Goal: Task Accomplishment & Management: Manage account settings

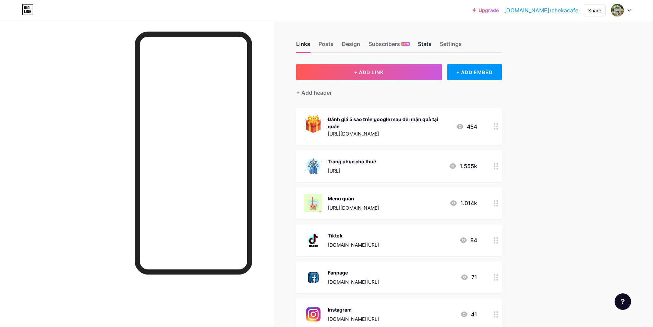
click at [432, 46] on div "Stats" at bounding box center [425, 46] width 14 height 12
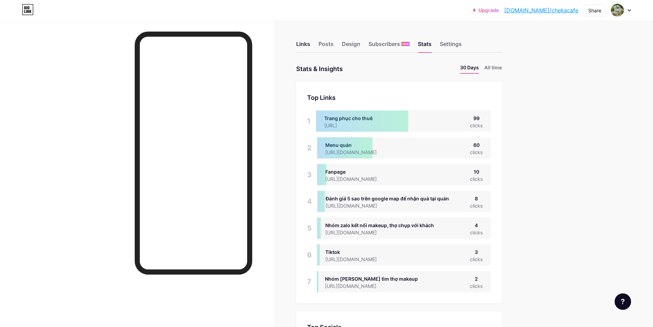
click at [307, 42] on div "Links" at bounding box center [303, 46] width 14 height 12
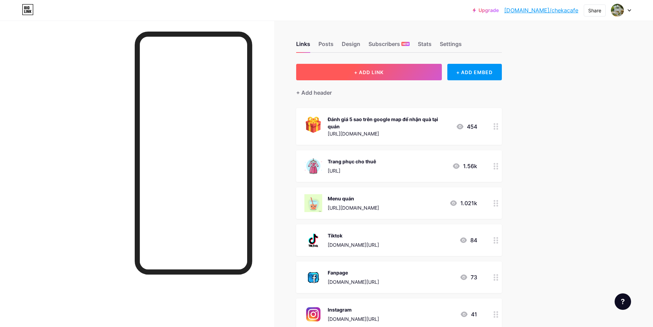
click at [420, 73] on button "+ ADD LINK" at bounding box center [369, 72] width 146 height 16
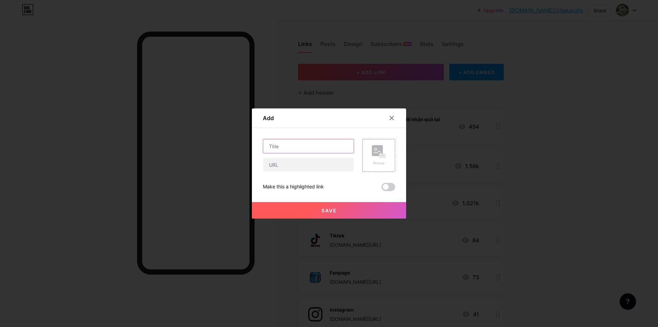
click at [308, 151] on input "text" at bounding box center [308, 146] width 91 height 14
type input "Tổng hợp các góc checkin hiện tại"
drag, startPoint x: 312, startPoint y: 167, endPoint x: 317, endPoint y: 168, distance: 5.2
click at [312, 167] on input "text" at bounding box center [308, 165] width 91 height 14
paste input "[URL]"
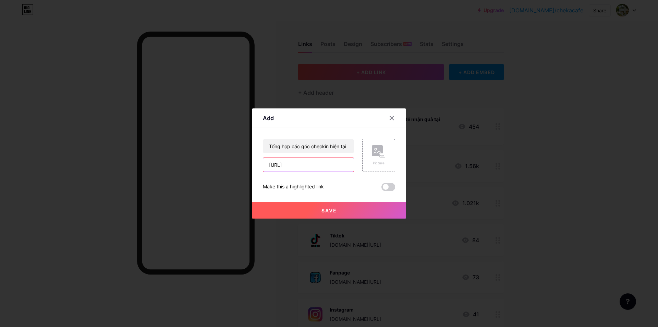
scroll to position [0, 15]
type input "[URL]"
click at [374, 156] on rect at bounding box center [377, 150] width 11 height 11
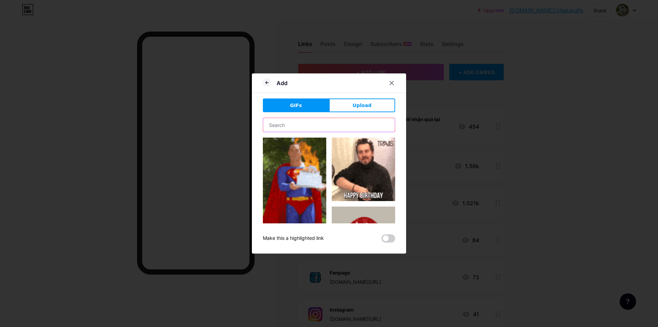
click at [318, 122] on input "text" at bounding box center [329, 125] width 132 height 14
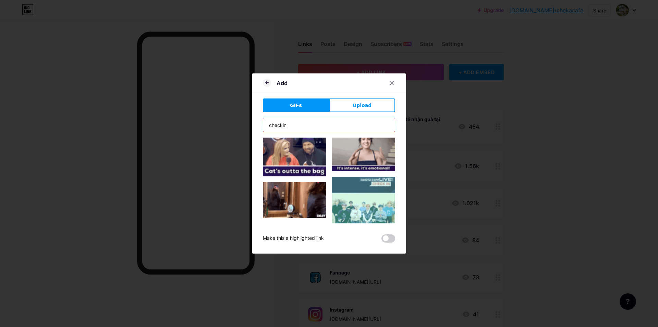
scroll to position [92, 0]
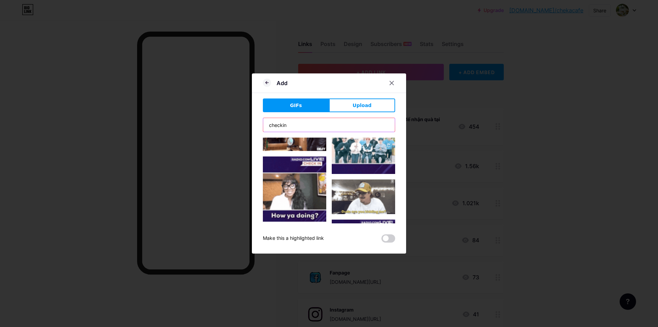
drag, startPoint x: 301, startPoint y: 123, endPoint x: 230, endPoint y: 117, distance: 71.9
click at [230, 117] on div "Add GIFs Upload Content YouTube Play YouTube video without leaving your page. A…" at bounding box center [329, 163] width 658 height 327
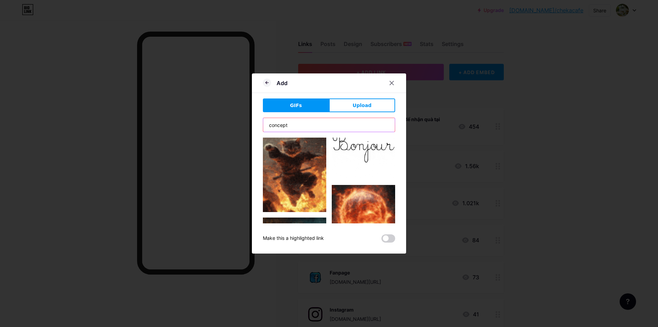
scroll to position [206, 0]
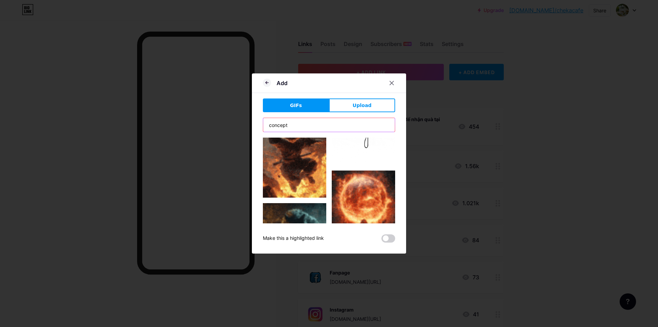
drag, startPoint x: 274, startPoint y: 124, endPoint x: 218, endPoint y: 123, distance: 55.6
click at [219, 123] on div "Add GIFs Upload Content YouTube Play YouTube video without leaving your page. A…" at bounding box center [329, 163] width 658 height 327
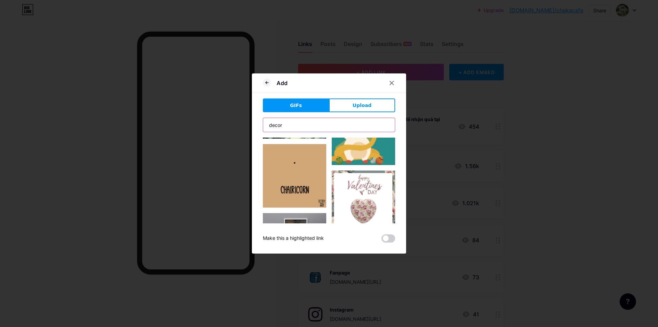
scroll to position [594, 0]
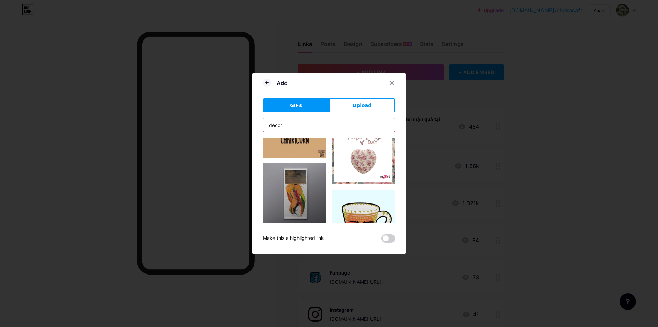
drag, startPoint x: 293, startPoint y: 124, endPoint x: 246, endPoint y: 121, distance: 47.1
click at [246, 121] on div "Add GIFs Upload Content YouTube Play YouTube video without leaving your page. A…" at bounding box center [329, 163] width 658 height 327
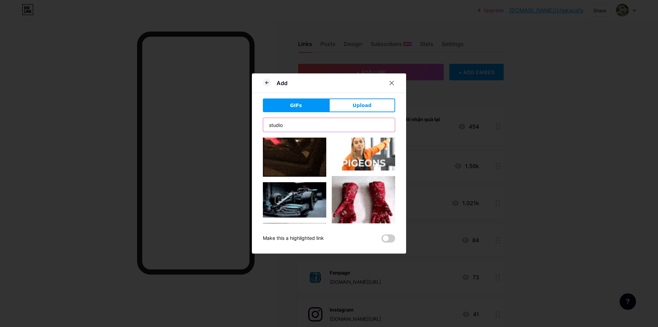
scroll to position [137, 0]
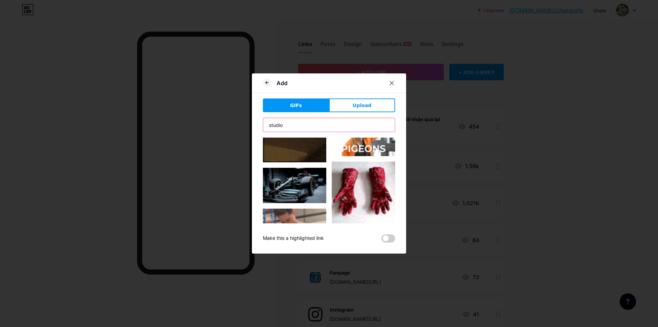
drag, startPoint x: 287, startPoint y: 124, endPoint x: 249, endPoint y: 125, distance: 38.1
click at [252, 125] on div "Add GIFs Upload Content YouTube Play YouTube video without leaving your page. A…" at bounding box center [329, 163] width 154 height 180
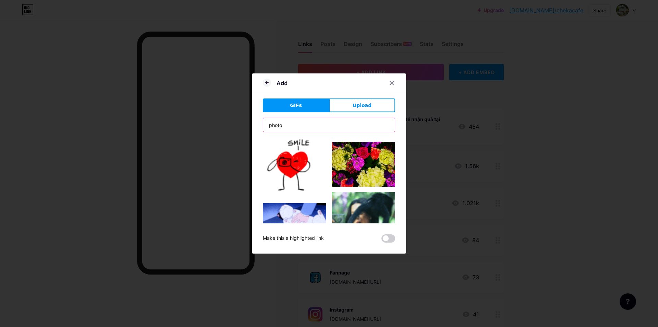
scroll to position [0, 0]
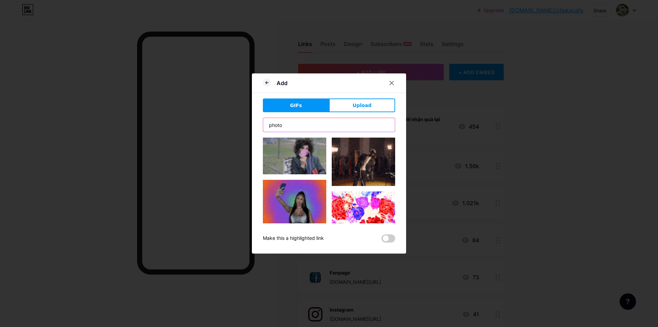
type input "photo"
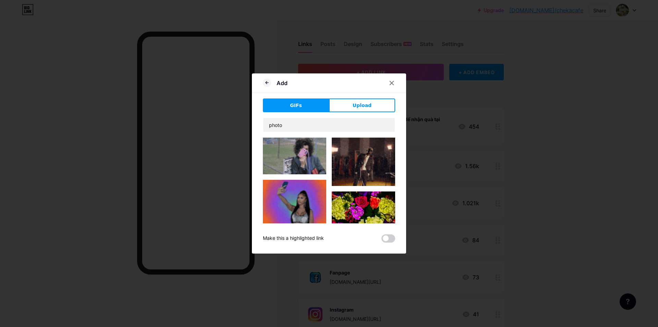
click at [395, 153] on div "Add GIFs Upload Content YouTube Play YouTube video without leaving your page. A…" at bounding box center [329, 163] width 154 height 180
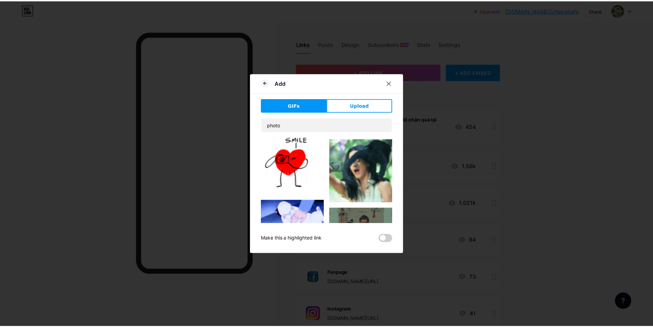
scroll to position [92, 0]
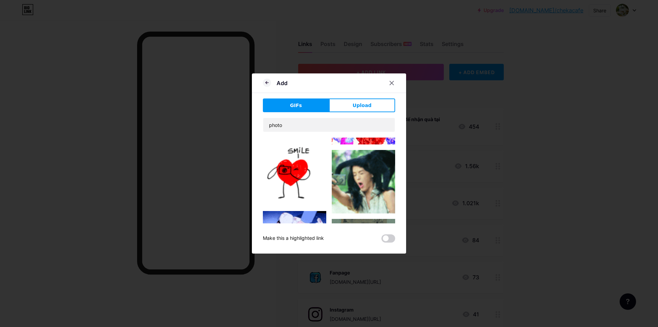
click at [307, 172] on img at bounding box center [294, 173] width 63 height 63
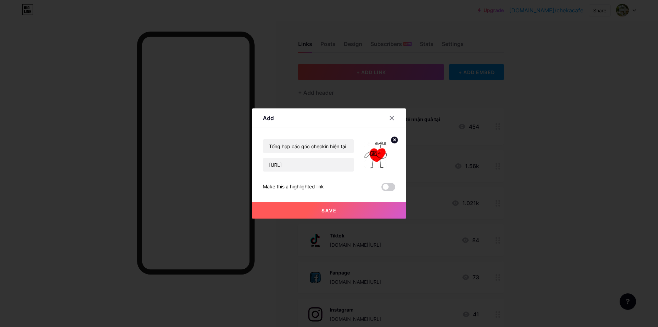
click at [353, 209] on button "Save" at bounding box center [329, 210] width 154 height 16
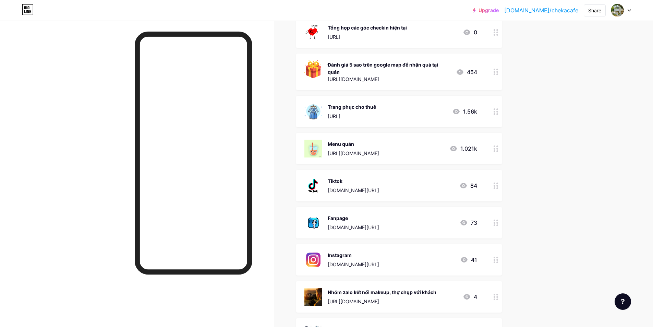
drag, startPoint x: 407, startPoint y: 296, endPoint x: 403, endPoint y: 220, distance: 75.6
click at [402, 218] on span "Tổng hợp các góc checkin hiện tại https://beacons.ai/chekacafe/chekacafe1 0 Đán…" at bounding box center [399, 182] width 206 height 333
click at [544, 258] on div "Upgrade bio.link/chekac... bio.link/chekacafe Share Switch accounts Cheka Cafe …" at bounding box center [326, 199] width 653 height 583
click at [537, 266] on div "Upgrade bio.link/chekac... bio.link/chekacafe Share Switch accounts Cheka Cafe …" at bounding box center [326, 199] width 653 height 583
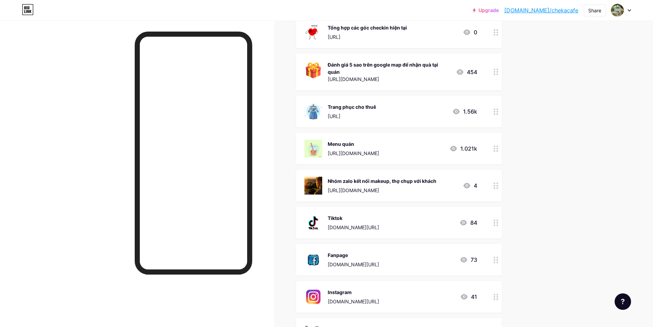
click at [572, 187] on div "Upgrade bio.link/chekac... bio.link/chekacafe Share Switch accounts Cheka Cafe …" at bounding box center [326, 199] width 653 height 583
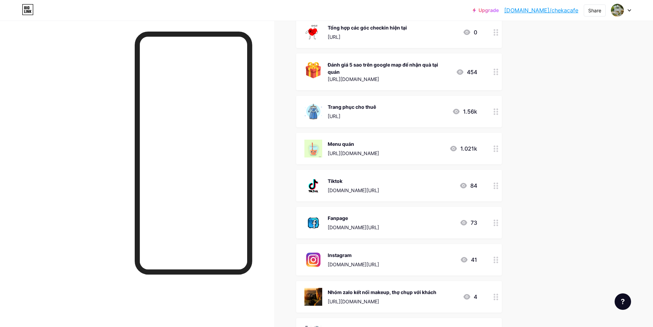
click at [550, 250] on div "Upgrade bio.link/chekac... bio.link/chekacafe Share Switch accounts Cheka Cafe …" at bounding box center [326, 199] width 653 height 583
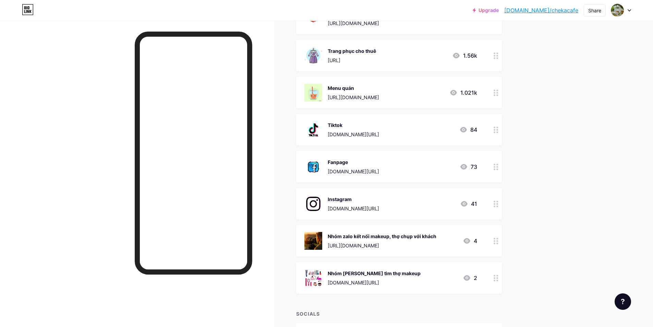
scroll to position [160, 0]
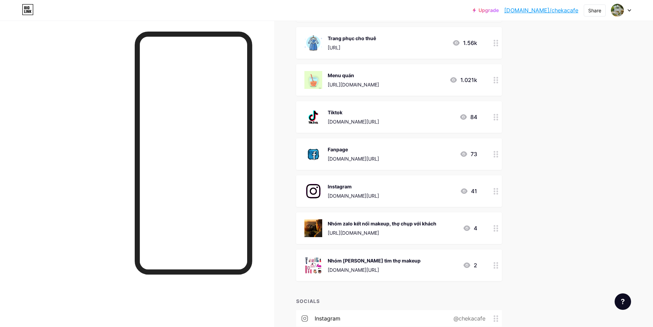
click at [496, 225] on circle at bounding box center [495, 226] width 2 height 2
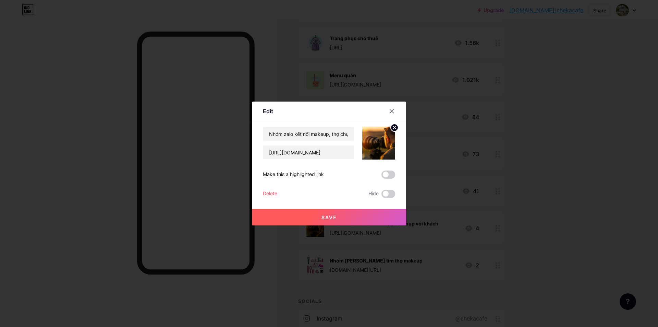
click at [566, 223] on div at bounding box center [329, 163] width 658 height 327
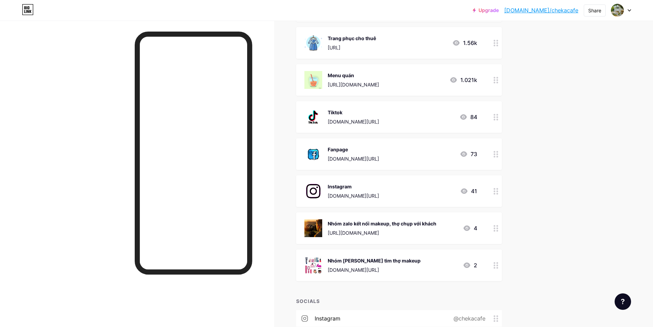
click at [561, 171] on div "Upgrade bio.link/chekac... bio.link/chekacafe Share Switch accounts Cheka Cafe …" at bounding box center [326, 131] width 653 height 583
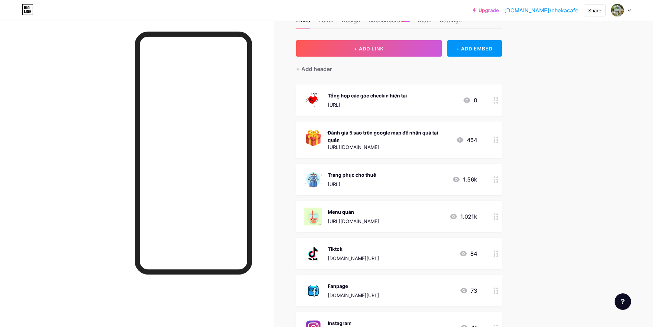
scroll to position [23, 0]
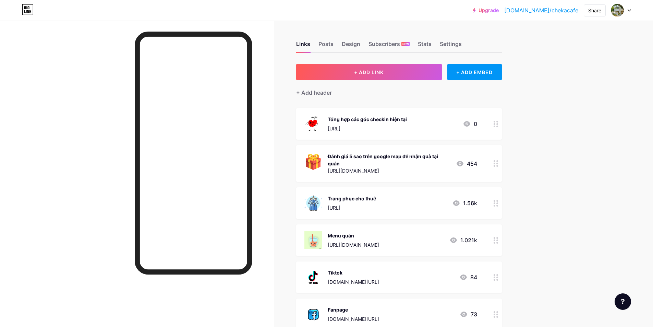
click at [394, 125] on div "[URL]" at bounding box center [367, 128] width 79 height 7
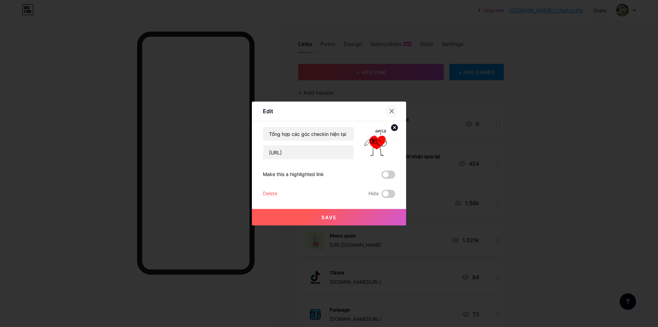
click at [391, 111] on icon at bounding box center [391, 110] width 5 height 5
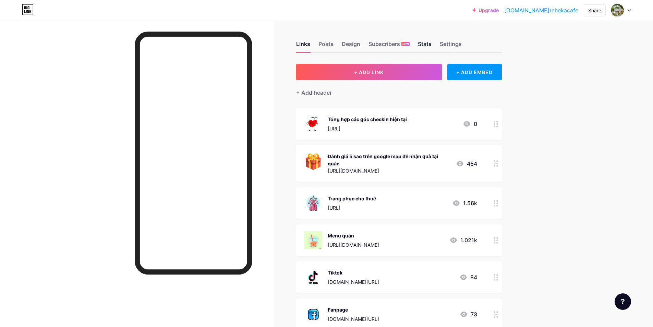
click at [426, 43] on div "Stats" at bounding box center [425, 46] width 14 height 12
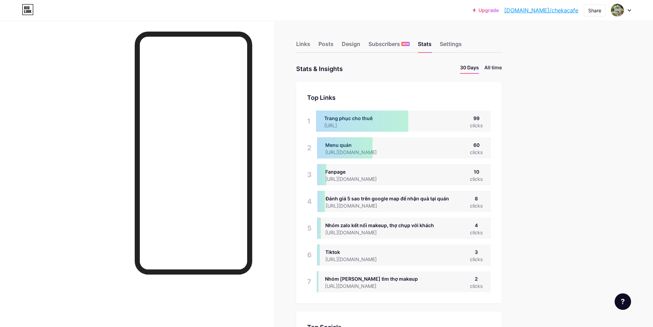
click at [499, 71] on li "All time" at bounding box center [493, 69] width 17 height 10
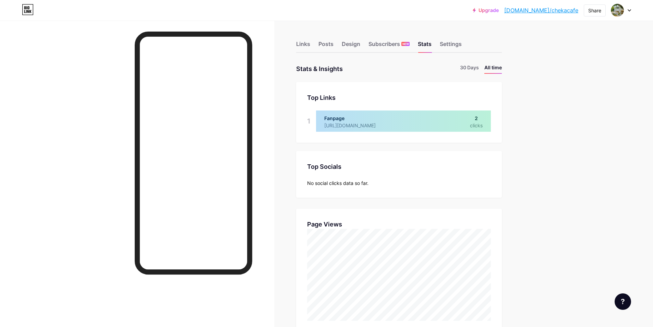
click at [321, 71] on div "Stats & Insights" at bounding box center [319, 69] width 47 height 10
click at [478, 68] on li "30 Days" at bounding box center [469, 69] width 19 height 10
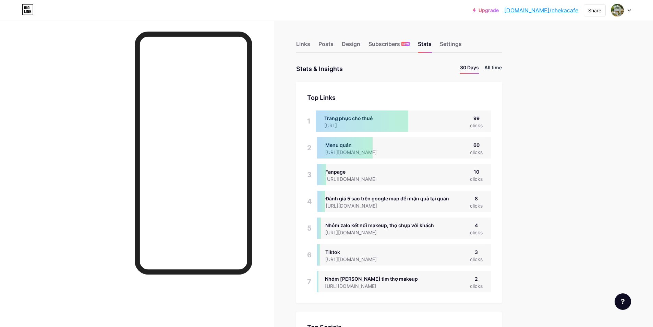
scroll to position [327, 653]
click at [499, 67] on li "All time" at bounding box center [493, 69] width 17 height 10
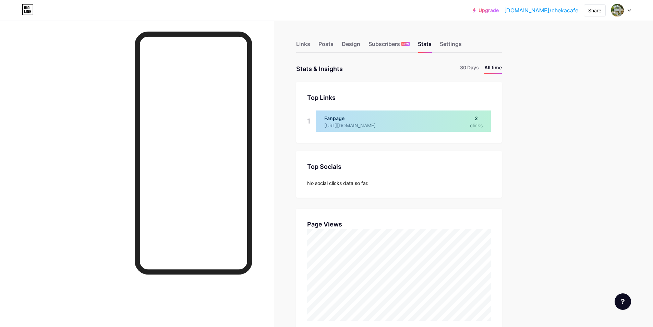
click at [483, 67] on ul "30 Days All time" at bounding box center [478, 69] width 47 height 10
click at [475, 67] on li "30 Days" at bounding box center [469, 69] width 19 height 10
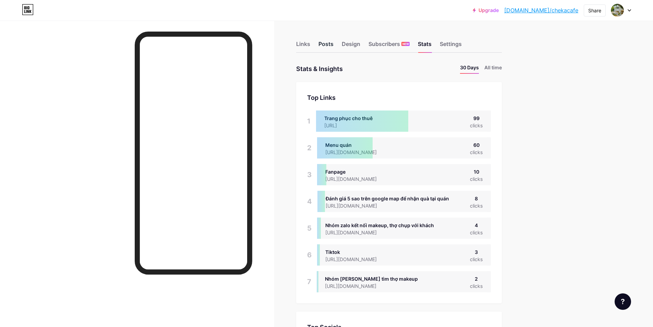
click at [328, 43] on div "Posts" at bounding box center [326, 46] width 15 height 12
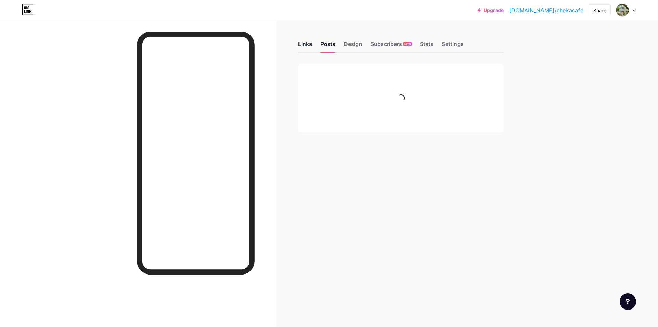
click at [304, 46] on div "Links" at bounding box center [305, 46] width 14 height 12
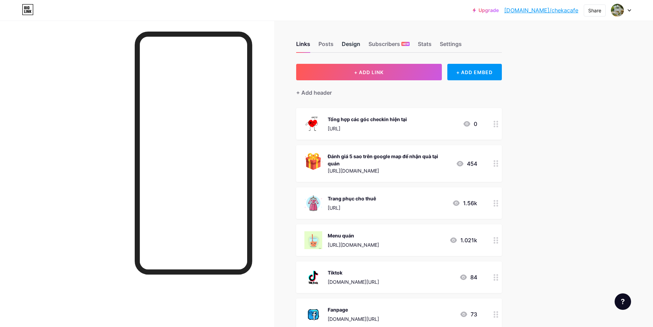
click at [357, 46] on div "Design" at bounding box center [351, 46] width 19 height 12
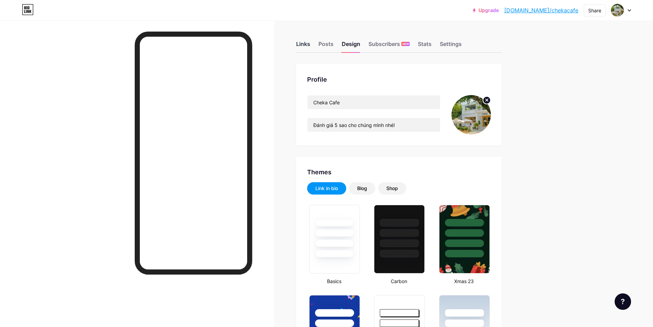
click at [307, 47] on div "Links" at bounding box center [303, 46] width 14 height 12
